Goal: Task Accomplishment & Management: Complete application form

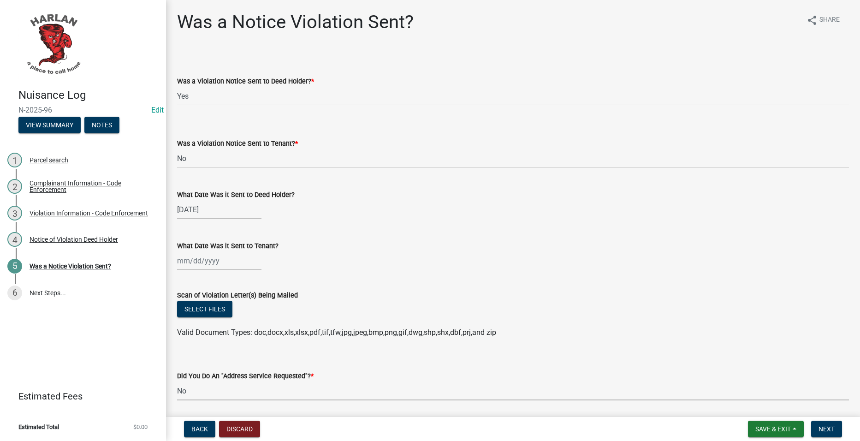
select select "293e99c7-44a0-45b5-b16f-7dd4030f98f0"
select select "6d9a1f9d-c155-414c-9ce3-cd60ff01aca6"
select select "a7ada854-cad3-4cd9-b1c3-a829e5073110"
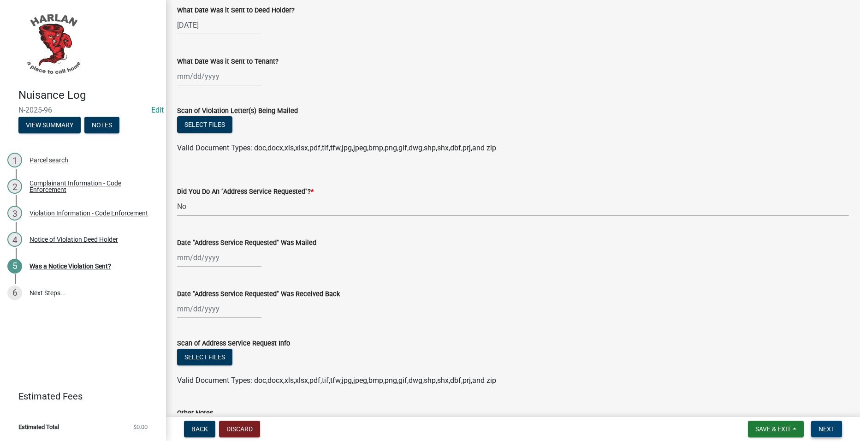
click at [828, 428] on span "Next" at bounding box center [826, 428] width 16 height 7
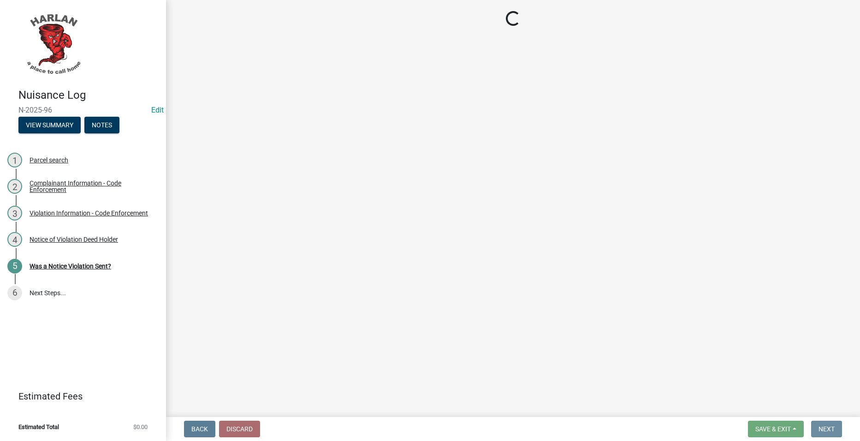
scroll to position [0, 0]
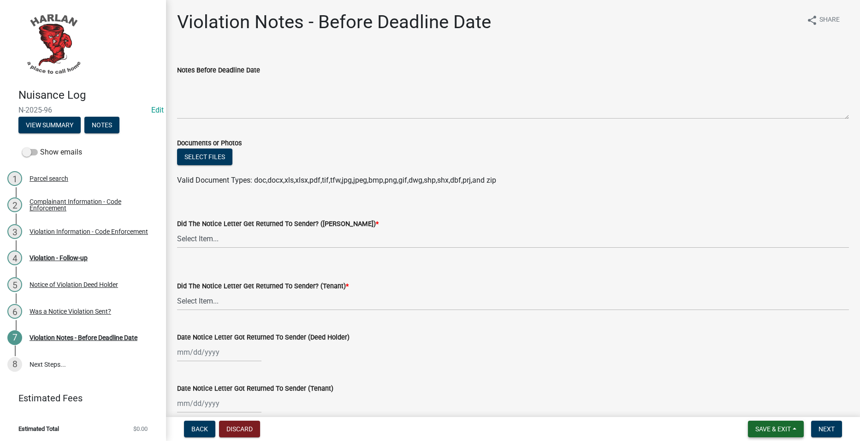
click at [783, 425] on span "Save & Exit" at bounding box center [772, 428] width 35 height 7
click at [766, 405] on button "Save & Exit" at bounding box center [767, 405] width 74 height 22
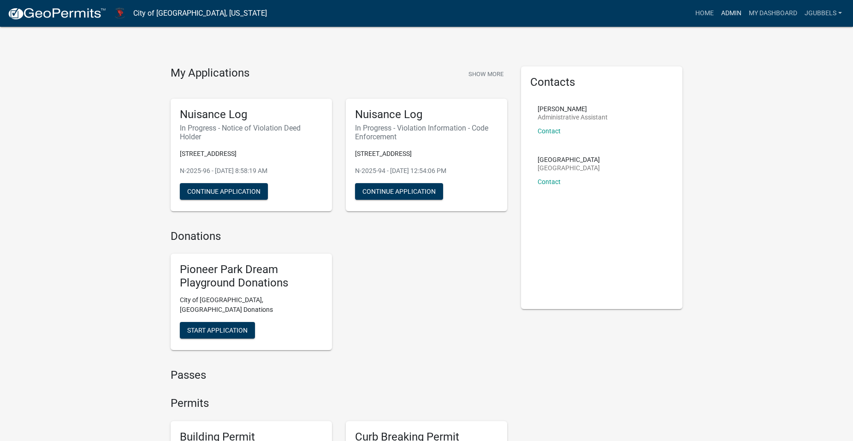
click at [731, 10] on link "Admin" at bounding box center [731, 14] width 28 height 18
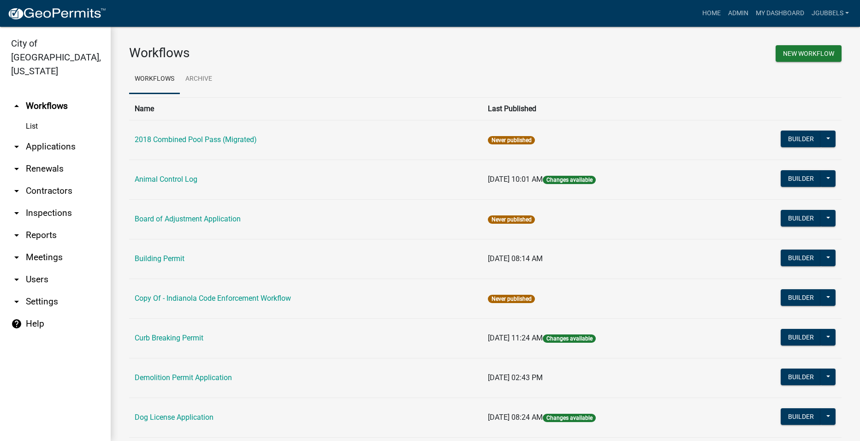
scroll to position [323, 0]
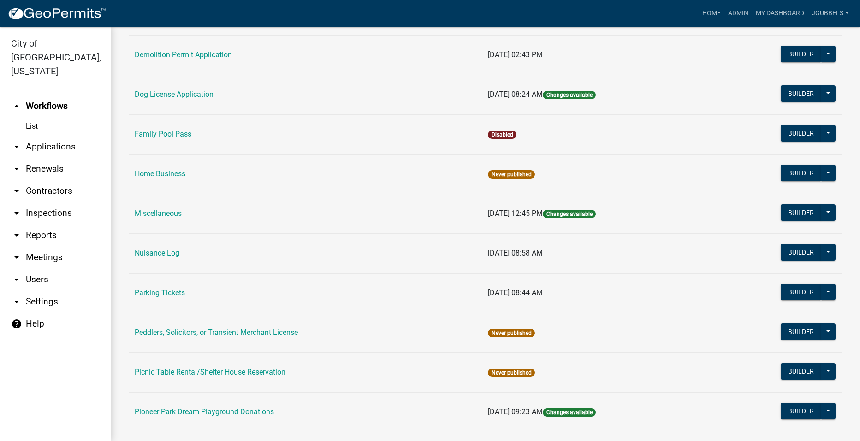
click at [172, 287] on td "Parking Tickets" at bounding box center [305, 293] width 353 height 40
click at [170, 291] on link "Parking Tickets" at bounding box center [160, 292] width 50 height 9
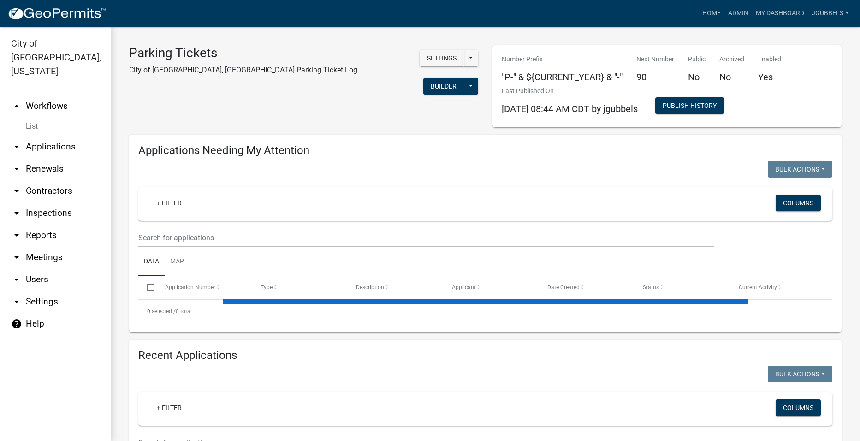
select select "2: 50"
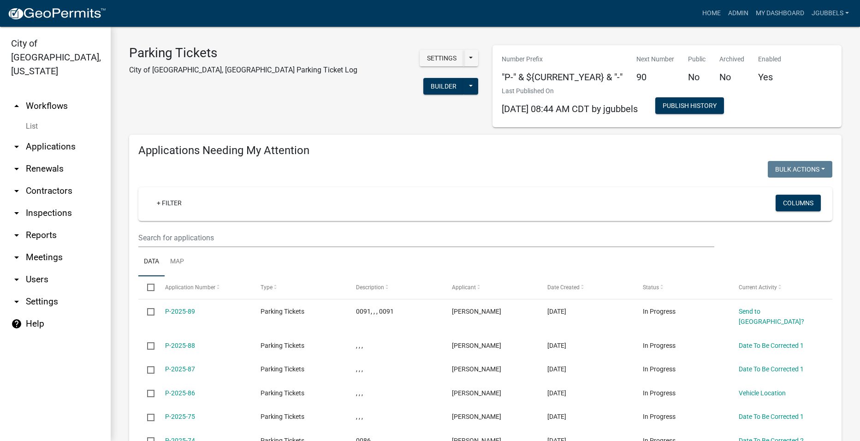
scroll to position [92, 0]
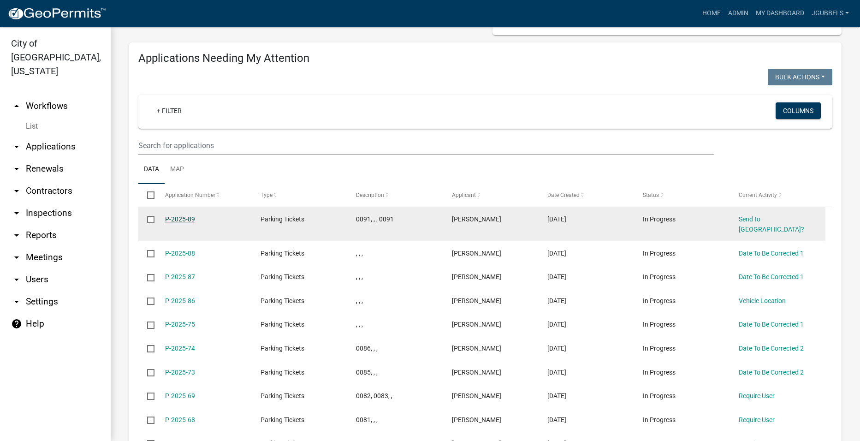
click at [177, 222] on link "P-2025-89" at bounding box center [180, 218] width 30 height 7
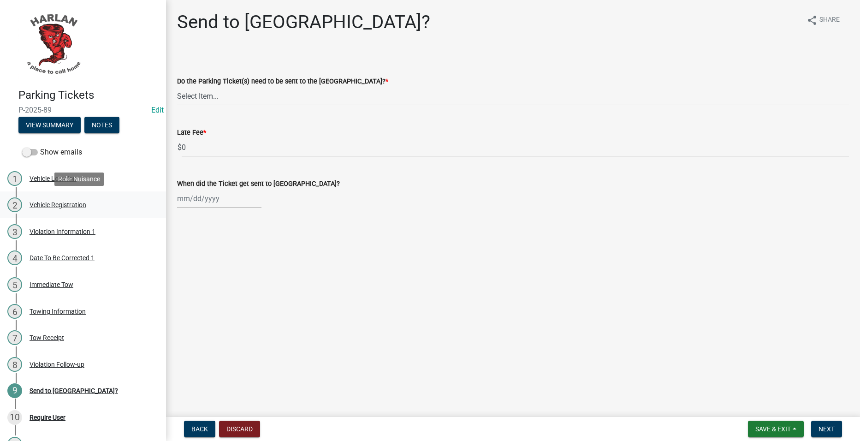
click at [110, 204] on div "2 Vehicle Registration" at bounding box center [79, 204] width 144 height 15
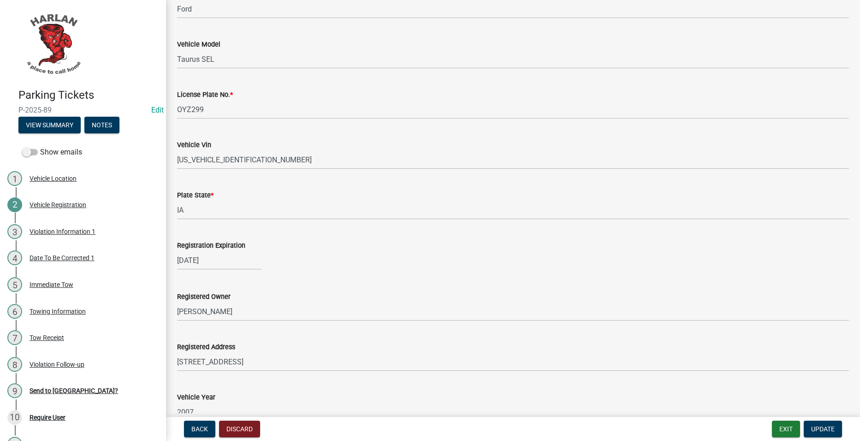
scroll to position [230, 0]
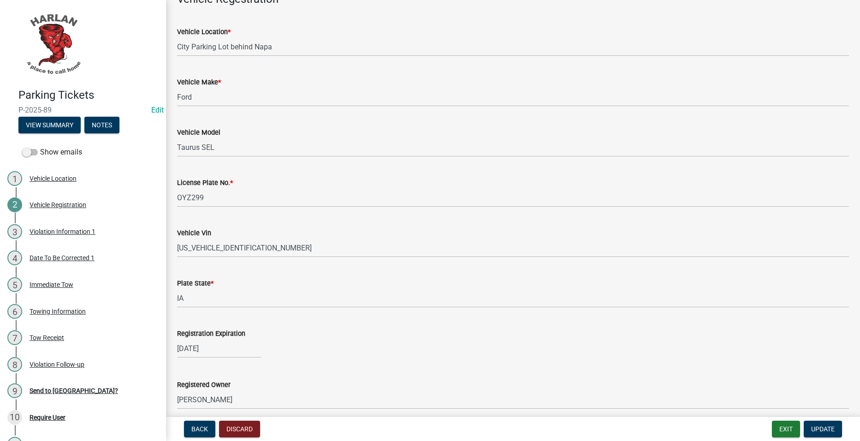
click at [419, 221] on div "Vehicle Vin 1FAFP56U27A147492" at bounding box center [513, 235] width 672 height 43
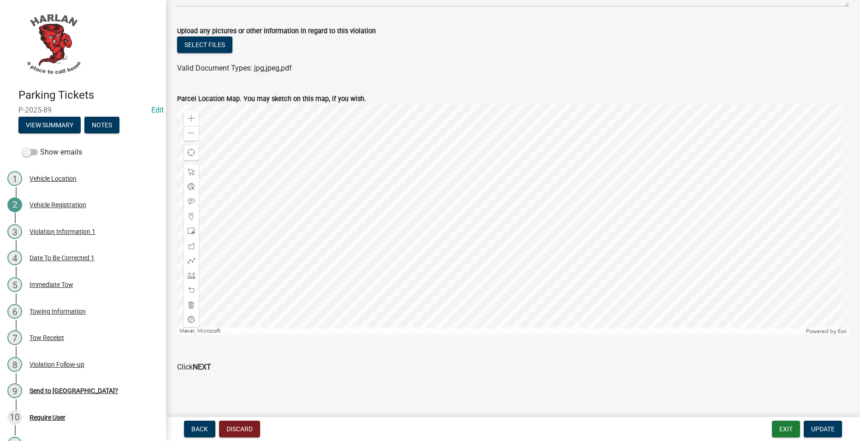
scroll to position [861, 0]
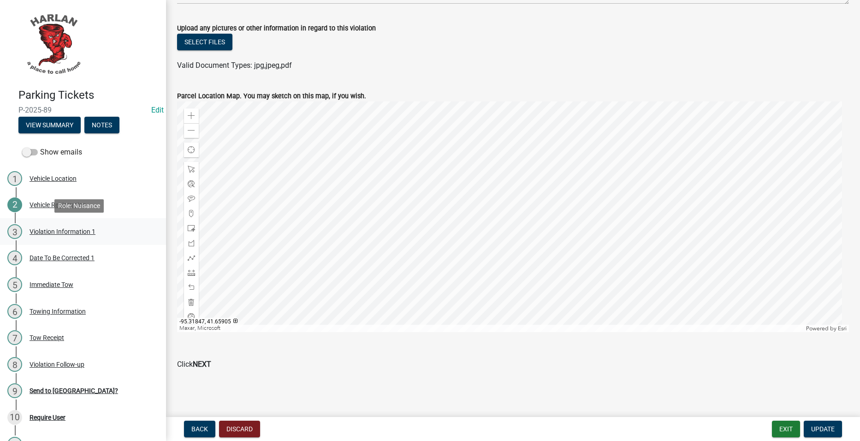
click at [82, 229] on div "Violation Information 1" at bounding box center [62, 231] width 66 height 6
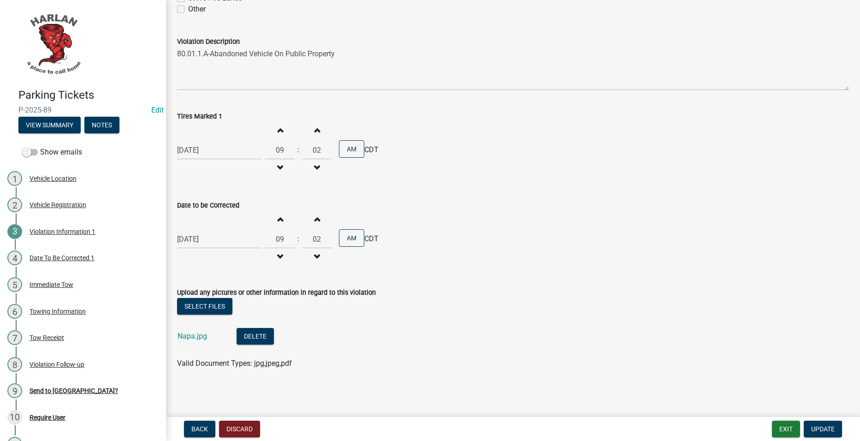
scroll to position [257, 0]
click at [66, 249] on link "4 Date To Be Corrected 1" at bounding box center [83, 258] width 166 height 27
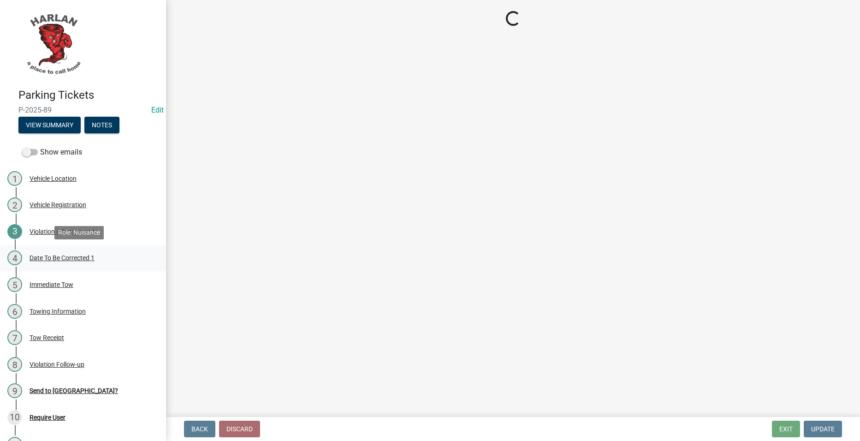
scroll to position [0, 0]
select select "4d712faf-da68-4fce-8593-8358734038f3"
select select "a2de05ef-af75-4916-bbf6-c2624a2c23d1"
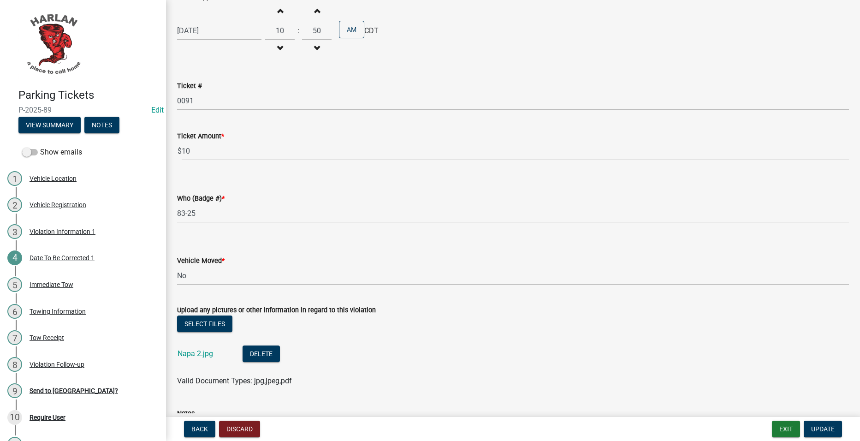
scroll to position [73, 0]
click at [70, 281] on div "Immediate Tow" at bounding box center [51, 284] width 44 height 6
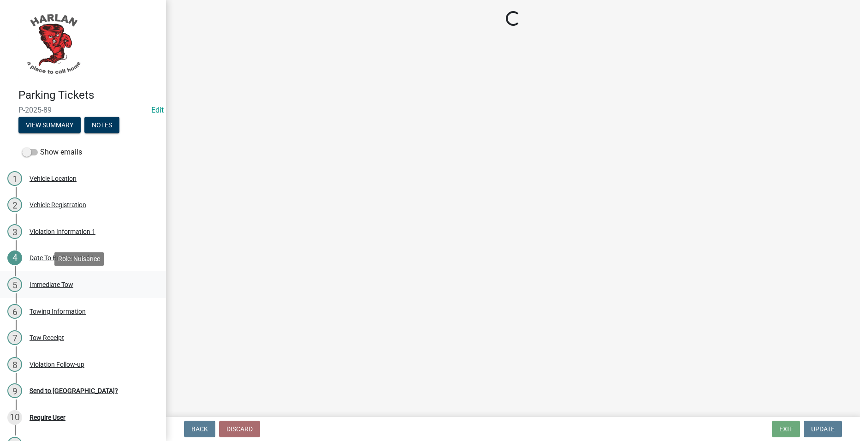
scroll to position [0, 0]
select select "b5a9969c-22dd-4acd-beaf-3c7dbdd4e8b5"
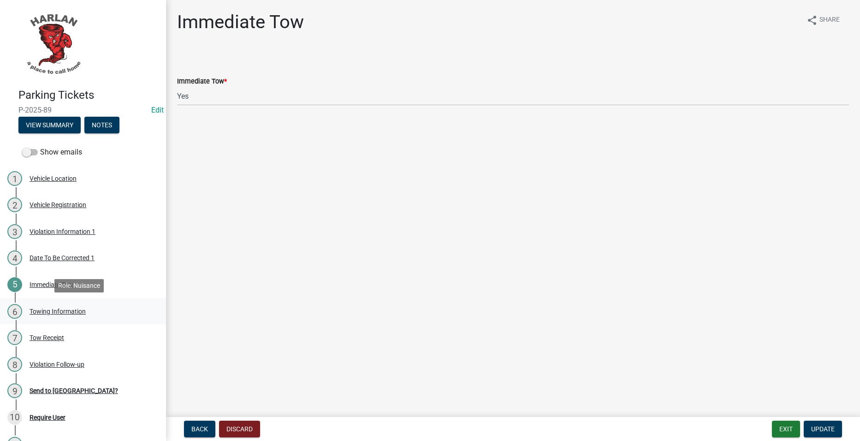
click at [78, 311] on div "Towing Information" at bounding box center [57, 311] width 56 height 6
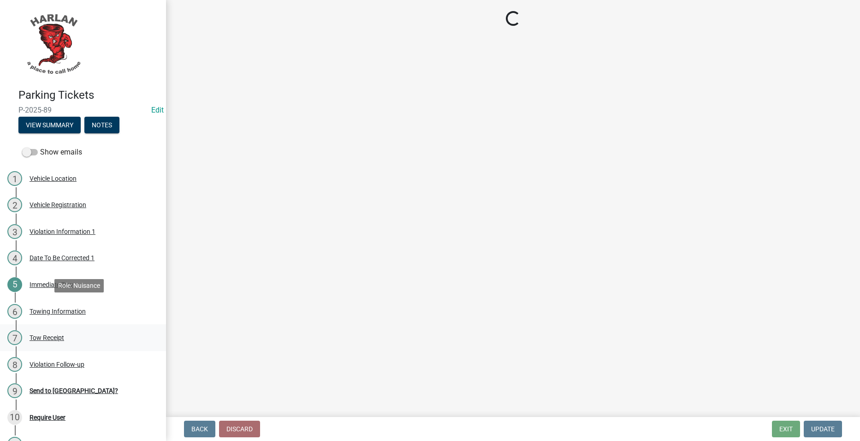
select select "e41f3fef-b0f6-47c7-8089-6155c7ea99cf"
select select "4d712faf-da68-4fce-8593-8358734038f3"
select select "48a692b8-104f-4075-9072-841642fea642"
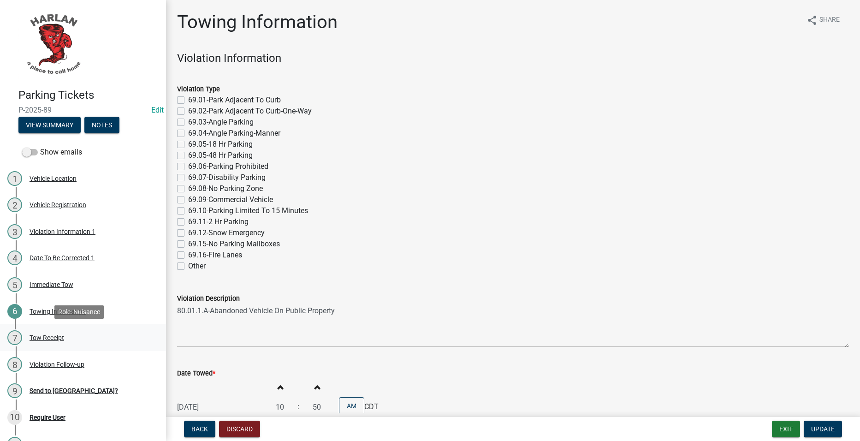
click at [86, 336] on div "7 Tow Receipt" at bounding box center [79, 337] width 144 height 15
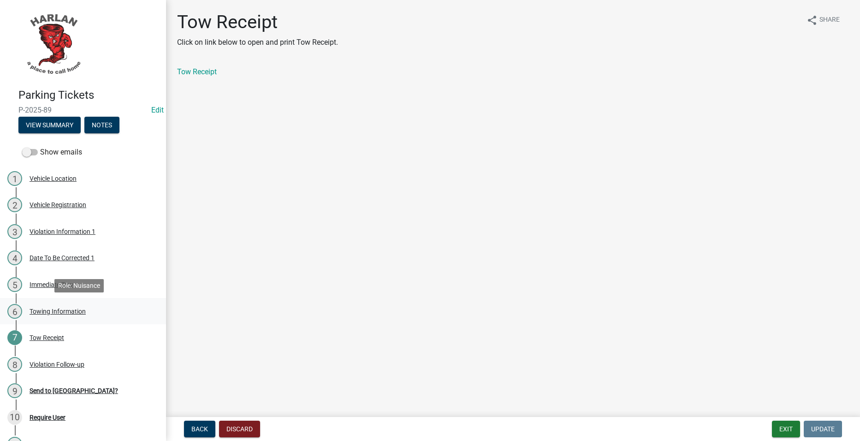
click at [94, 311] on div "6 Towing Information" at bounding box center [79, 311] width 144 height 15
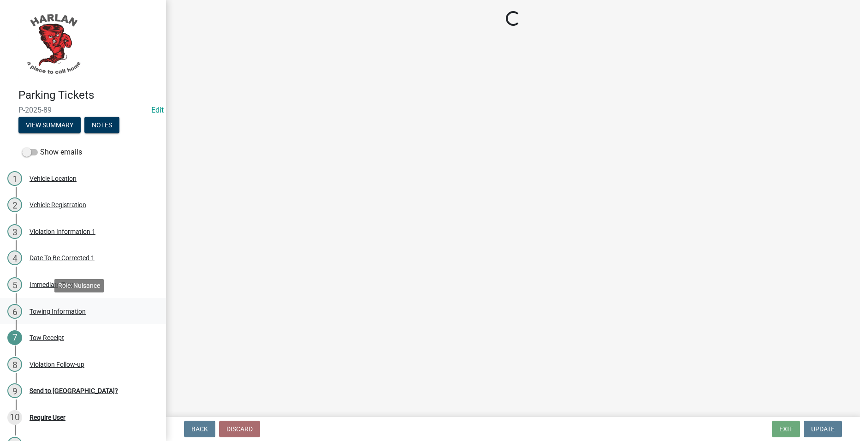
select select "e41f3fef-b0f6-47c7-8089-6155c7ea99cf"
select select "4d712faf-da68-4fce-8593-8358734038f3"
select select "48a692b8-104f-4075-9072-841642fea642"
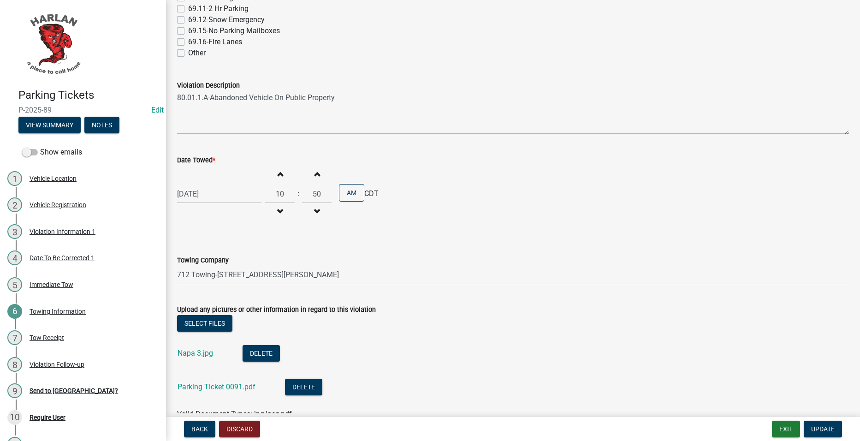
scroll to position [489, 0]
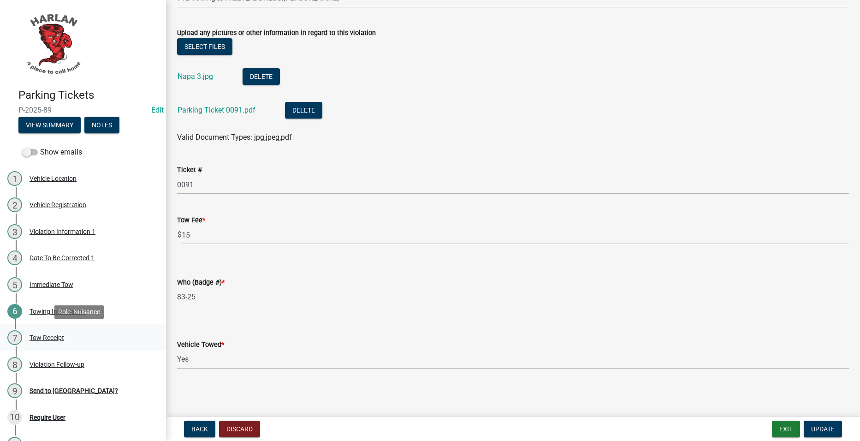
click at [70, 328] on link "7 Tow Receipt" at bounding box center [83, 337] width 166 height 27
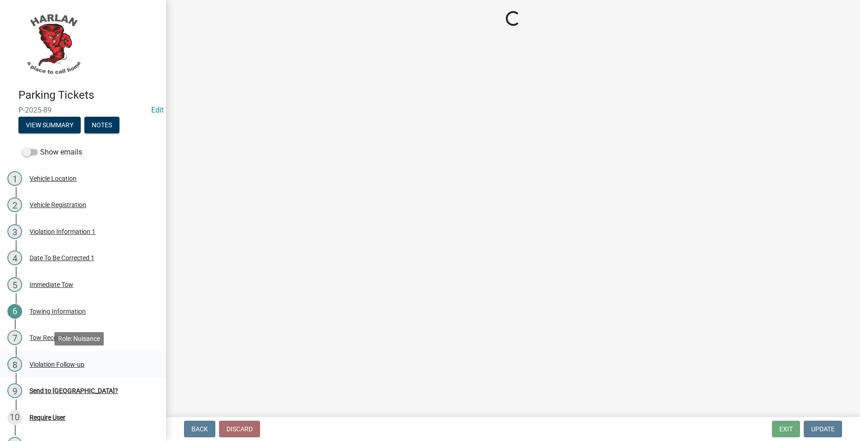
click at [84, 359] on div "8 Violation Follow-up" at bounding box center [79, 364] width 144 height 15
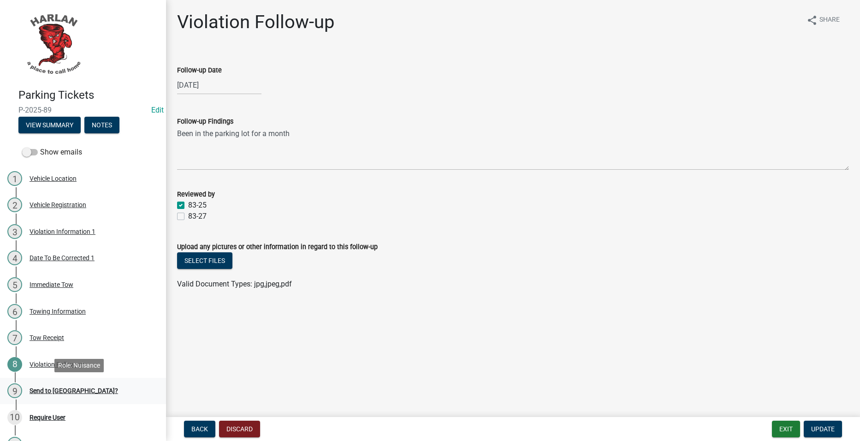
click at [94, 385] on div "9 Send to Court House?" at bounding box center [79, 390] width 144 height 15
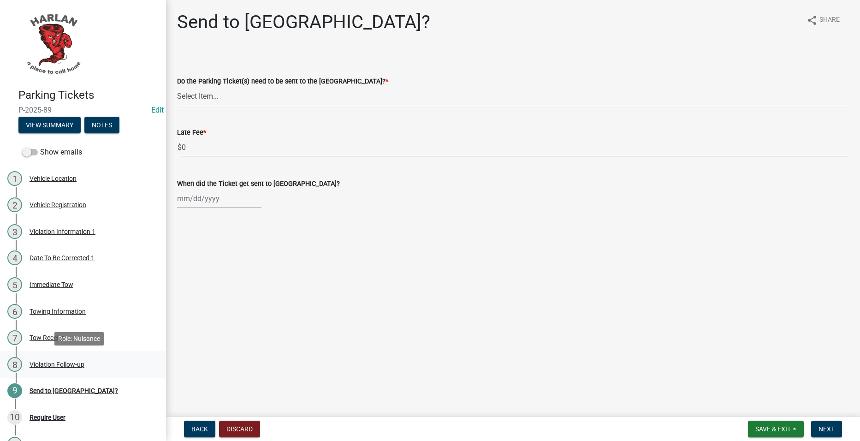
click at [96, 366] on div "8 Violation Follow-up" at bounding box center [79, 364] width 144 height 15
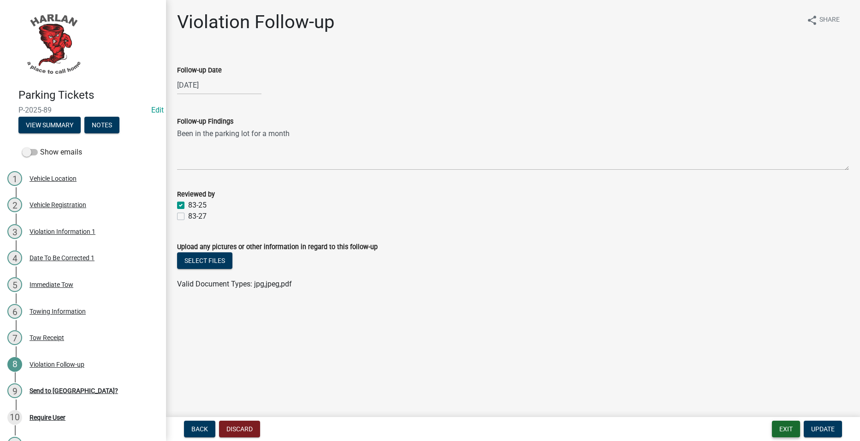
click at [791, 432] on button "Exit" at bounding box center [786, 428] width 28 height 17
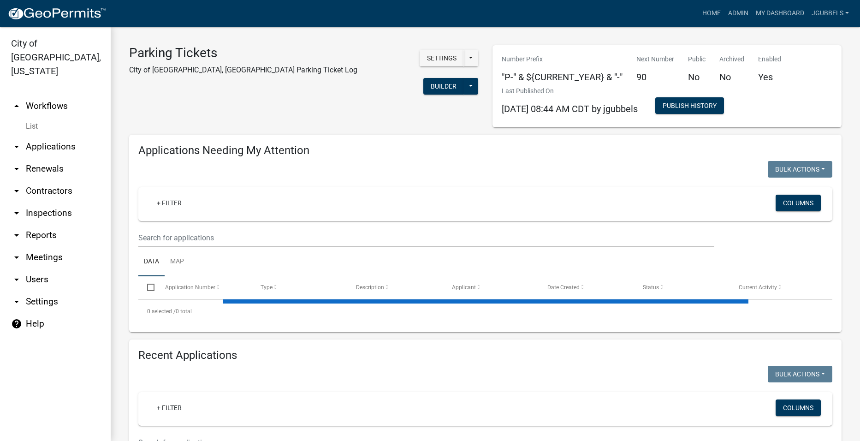
select select "2: 50"
